Goal: Navigation & Orientation: Find specific page/section

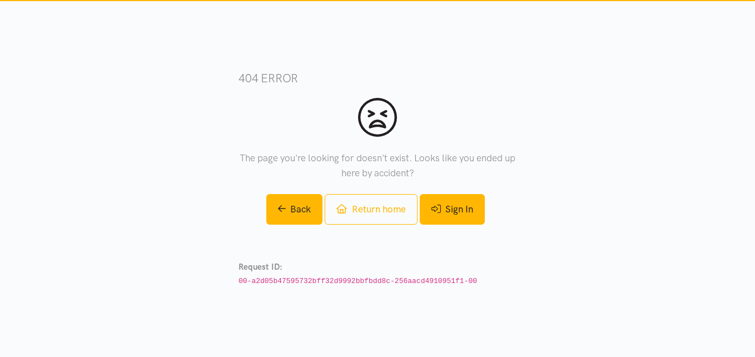
click at [460, 208] on link "Sign In" at bounding box center [452, 209] width 65 height 31
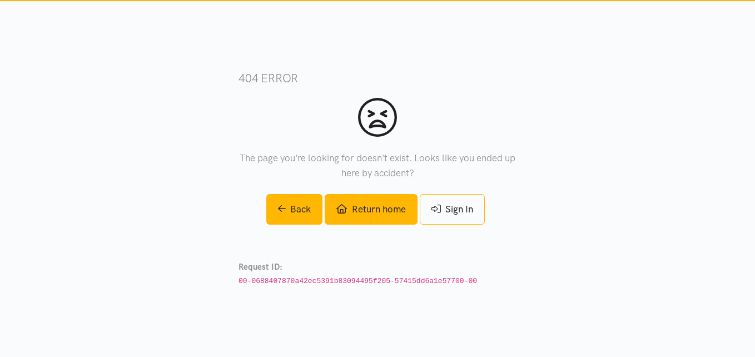
click at [365, 211] on link "Return home" at bounding box center [371, 209] width 92 height 31
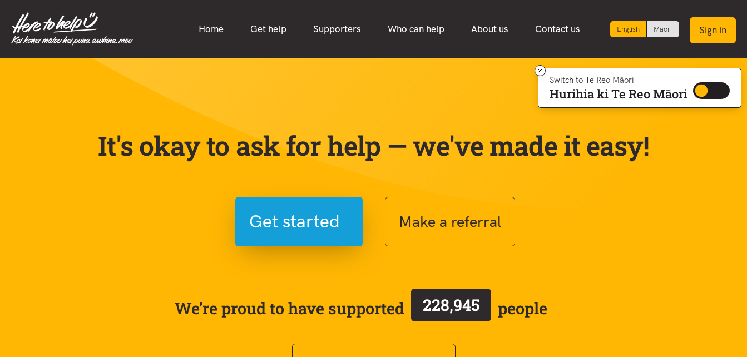
click at [709, 32] on button "Sign in" at bounding box center [712, 30] width 46 height 26
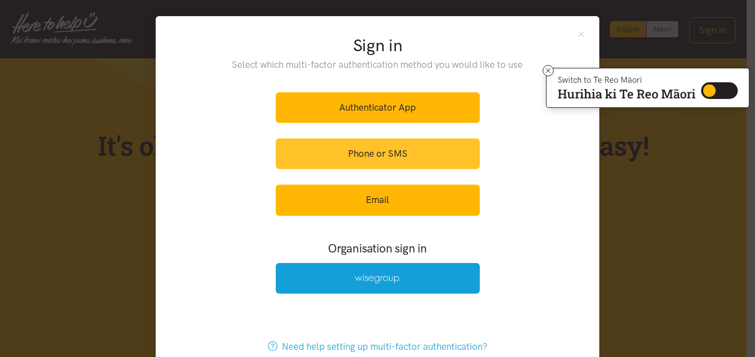
click at [366, 155] on link "Phone or SMS" at bounding box center [378, 153] width 204 height 31
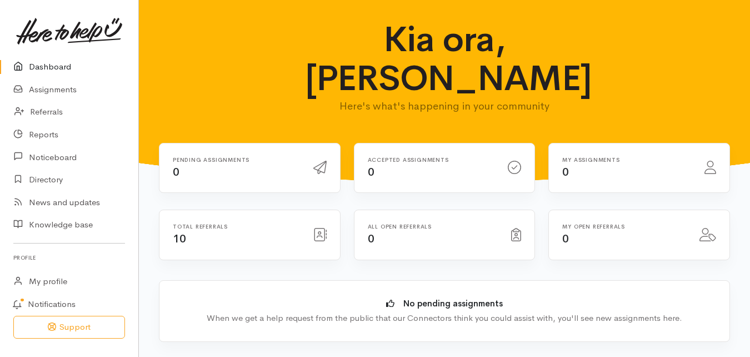
click at [180, 232] on span "10" at bounding box center [179, 239] width 13 height 14
click at [317, 228] on icon at bounding box center [320, 234] width 13 height 13
click at [200, 223] on h6 "Total referrals" at bounding box center [236, 226] width 127 height 6
click at [387, 157] on div "Accepted assignments 0" at bounding box center [431, 168] width 141 height 23
click at [198, 157] on h6 "Pending assignments" at bounding box center [236, 160] width 127 height 6
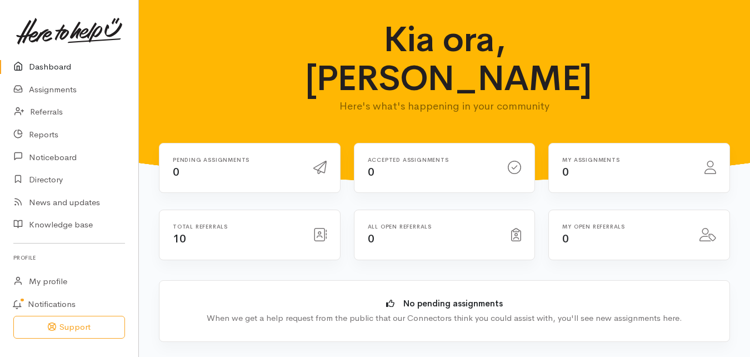
click at [583, 157] on div "My assignments 0" at bounding box center [627, 168] width 142 height 23
drag, startPoint x: 561, startPoint y: 136, endPoint x: 570, endPoint y: 136, distance: 8.9
click at [570, 157] on div "My assignments 0" at bounding box center [627, 168] width 142 height 23
click at [710, 161] on icon at bounding box center [711, 167] width 12 height 13
click at [181, 232] on span "10" at bounding box center [179, 239] width 13 height 14
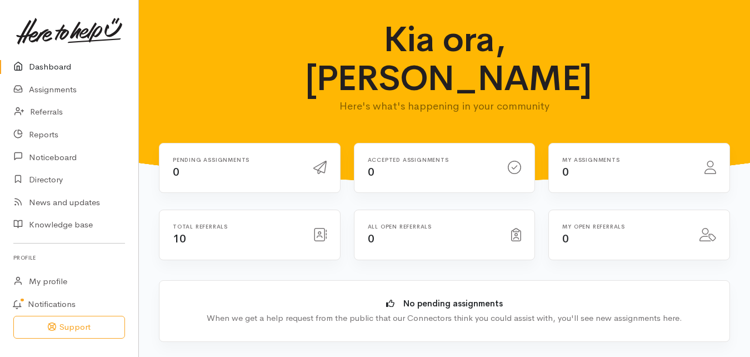
click at [196, 223] on h6 "Total referrals" at bounding box center [236, 226] width 127 height 6
click at [197, 223] on h6 "Total referrals" at bounding box center [236, 226] width 127 height 6
drag, startPoint x: 197, startPoint y: 187, endPoint x: 262, endPoint y: 201, distance: 67.2
click at [262, 223] on div "Total referrals 10" at bounding box center [236, 234] width 141 height 23
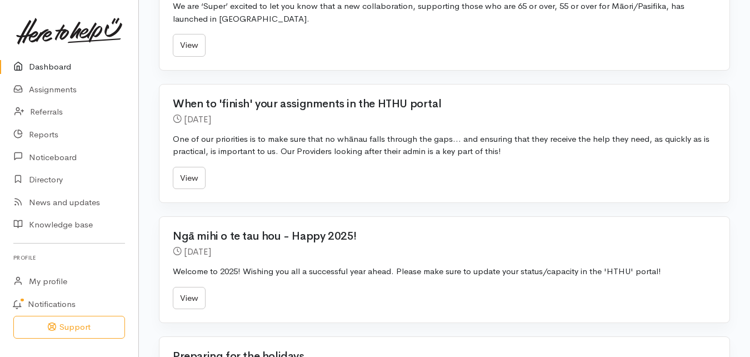
scroll to position [664, 0]
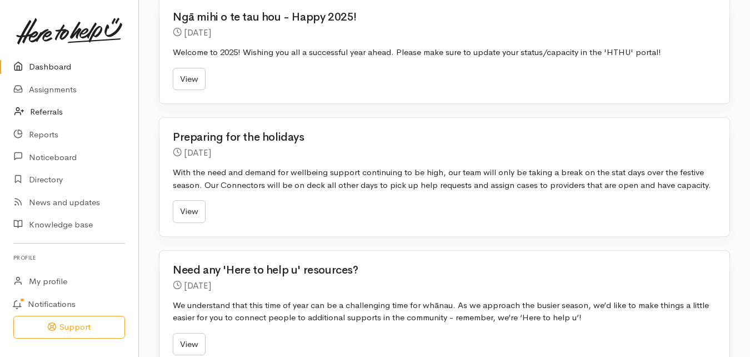
click at [43, 112] on link "Referrals" at bounding box center [69, 112] width 138 height 23
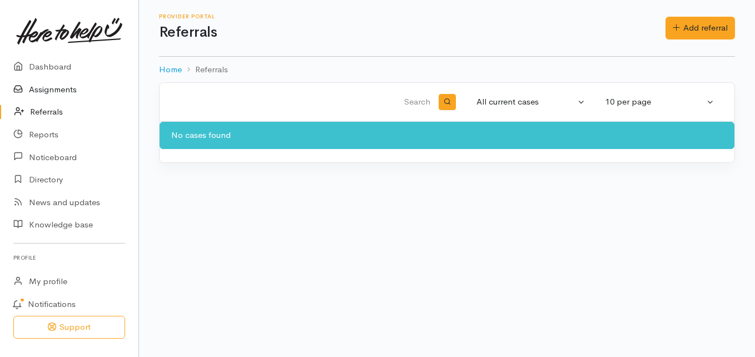
click at [53, 90] on link "Assignments" at bounding box center [69, 89] width 138 height 23
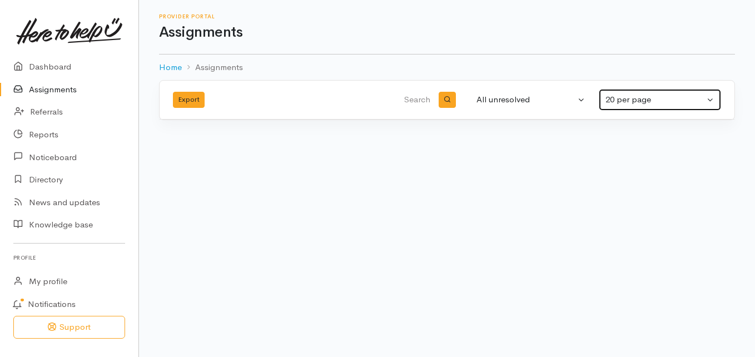
click at [625, 99] on div "20 per page" at bounding box center [654, 99] width 99 height 13
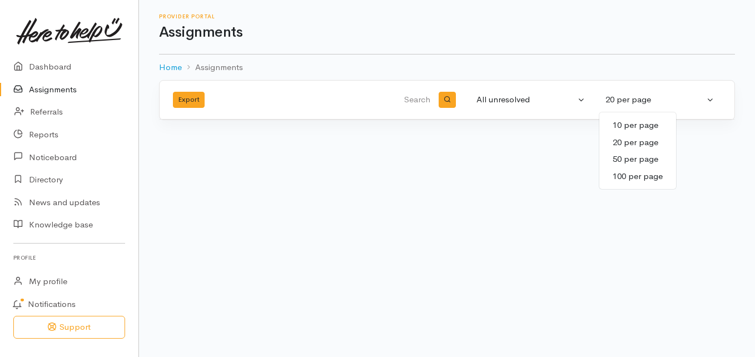
click at [484, 198] on body "Support Your 'Here to help u' liaison Your contact within the 'Here to help u' …" at bounding box center [377, 178] width 755 height 357
